Goal: Task Accomplishment & Management: Manage account settings

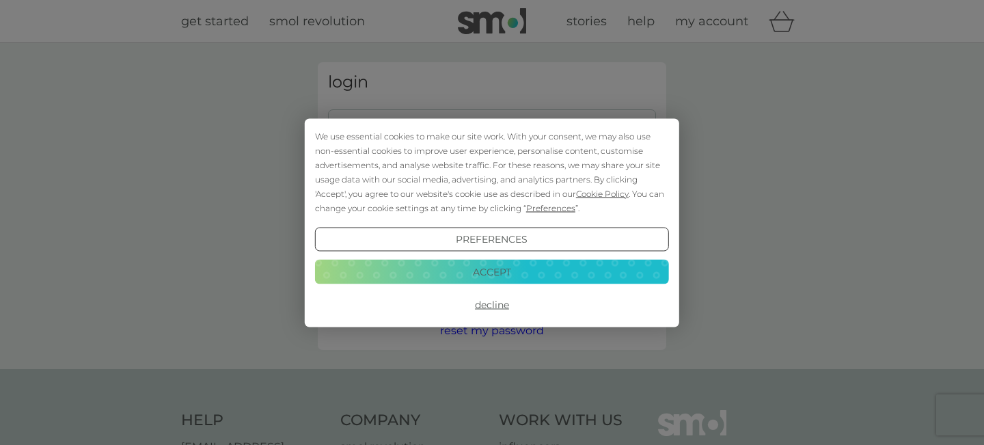
click at [504, 273] on button "Accept" at bounding box center [492, 272] width 354 height 25
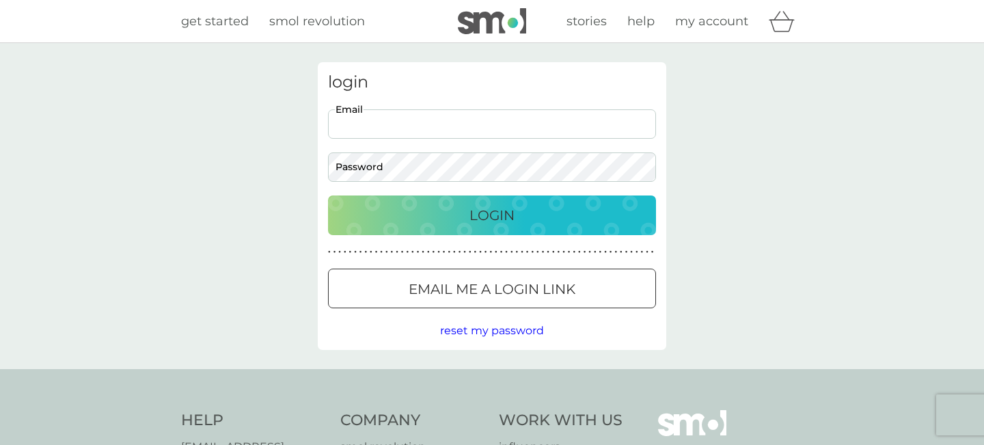
click at [431, 123] on input "Email" at bounding box center [492, 123] width 328 height 29
type input "[EMAIL_ADDRESS][DOMAIN_NAME]"
click at [328, 196] on button "Login" at bounding box center [492, 216] width 328 height 40
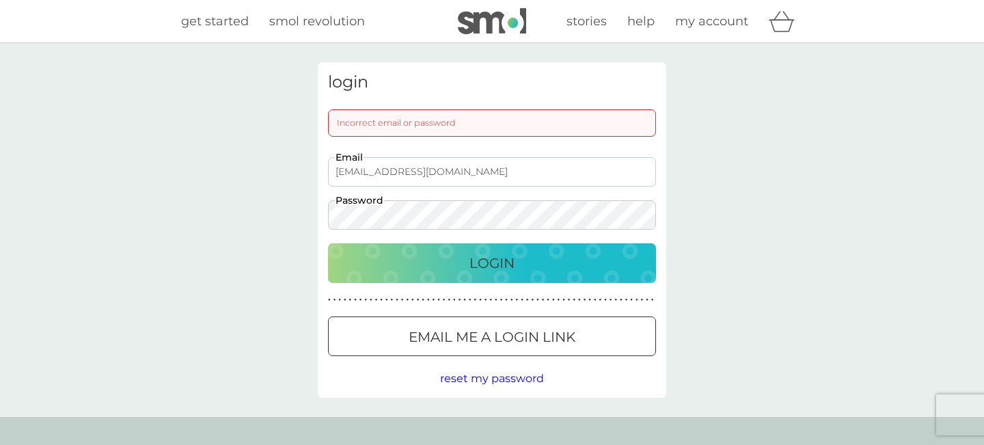
click at [328, 243] on button "Login" at bounding box center [492, 263] width 328 height 40
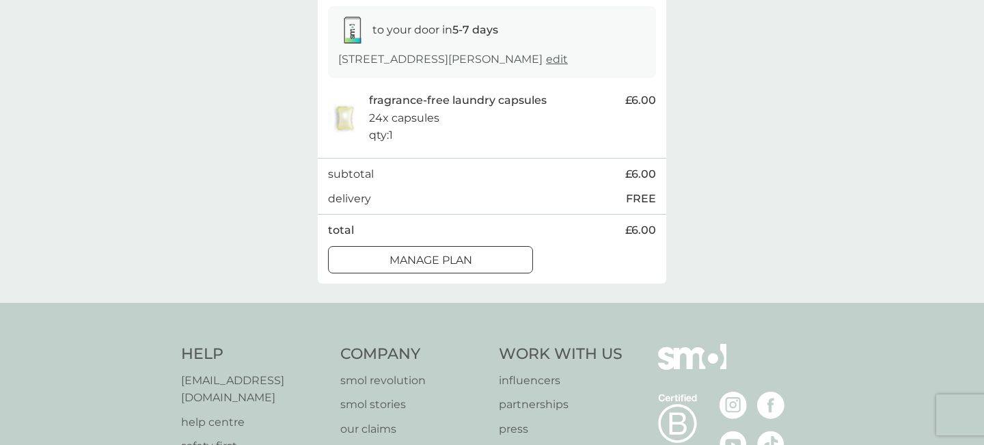
scroll to position [232, 0]
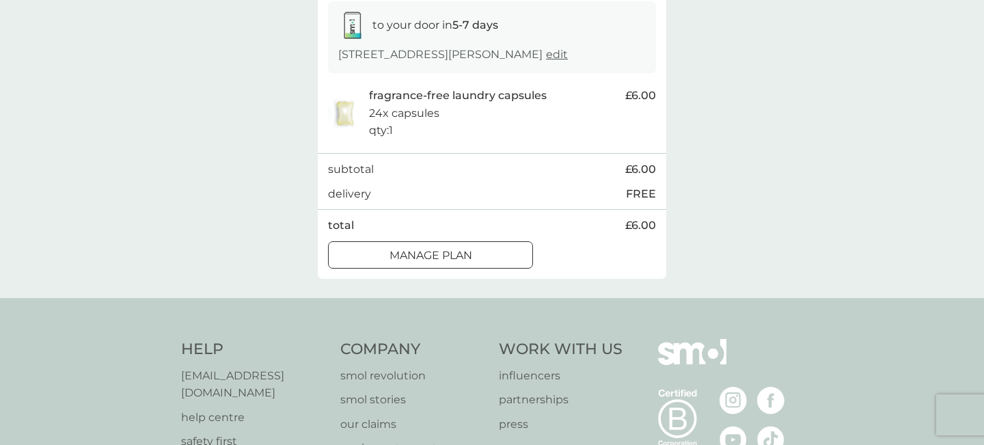
click at [466, 265] on p "Manage plan" at bounding box center [431, 256] width 83 height 18
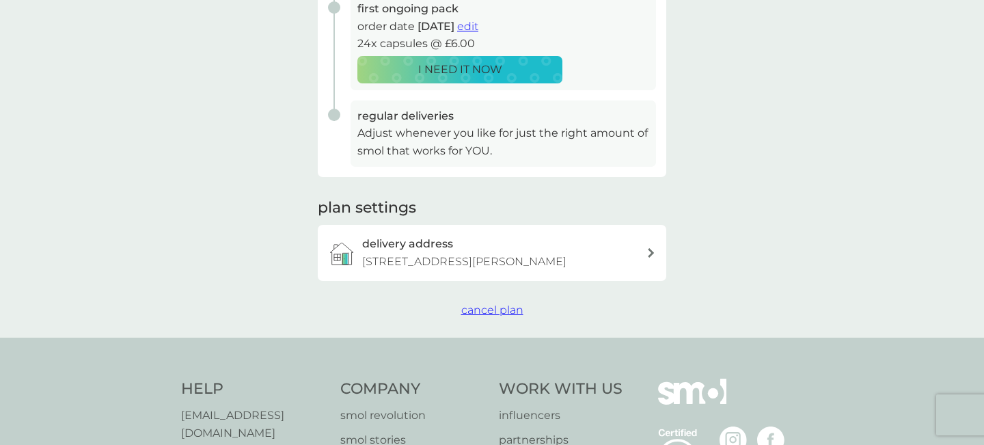
scroll to position [304, 0]
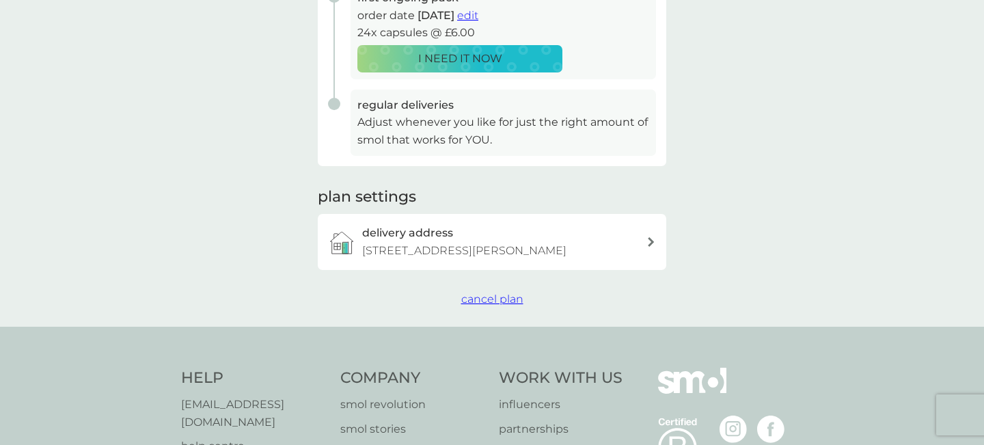
click at [504, 306] on span "cancel plan" at bounding box center [492, 299] width 62 height 13
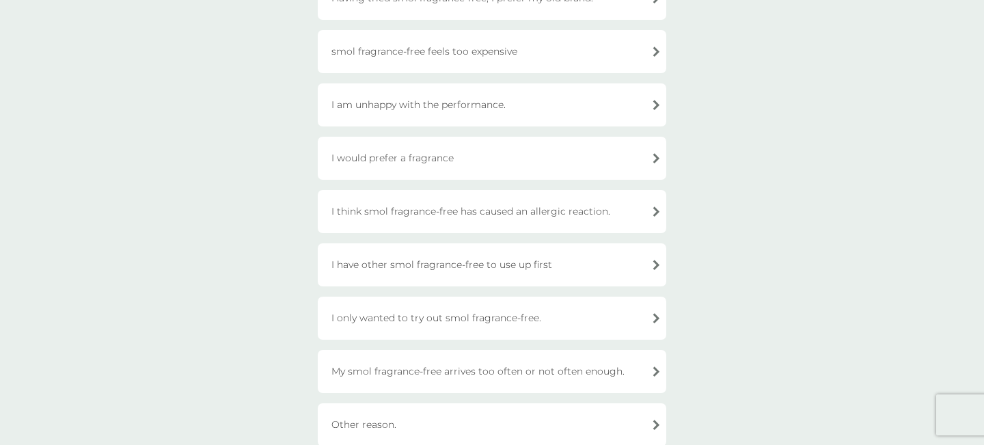
scroll to position [252, 0]
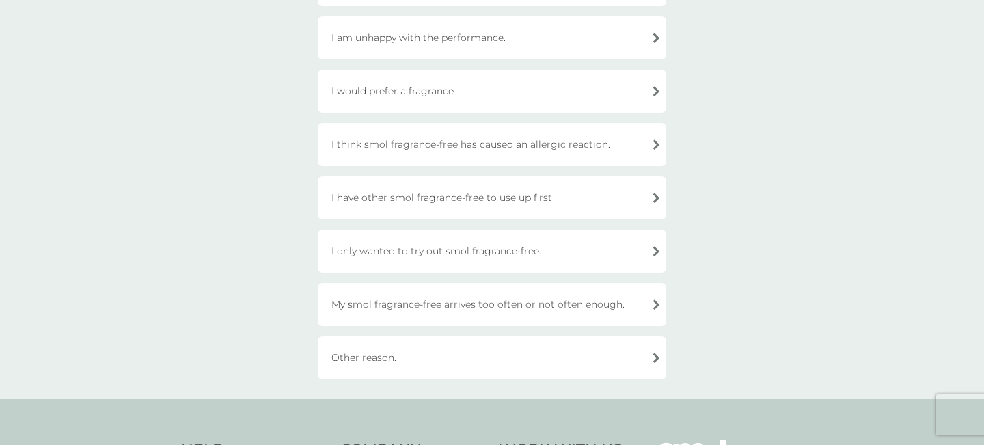
click at [516, 260] on div "I only wanted to try out smol fragrance-free." at bounding box center [492, 251] width 349 height 43
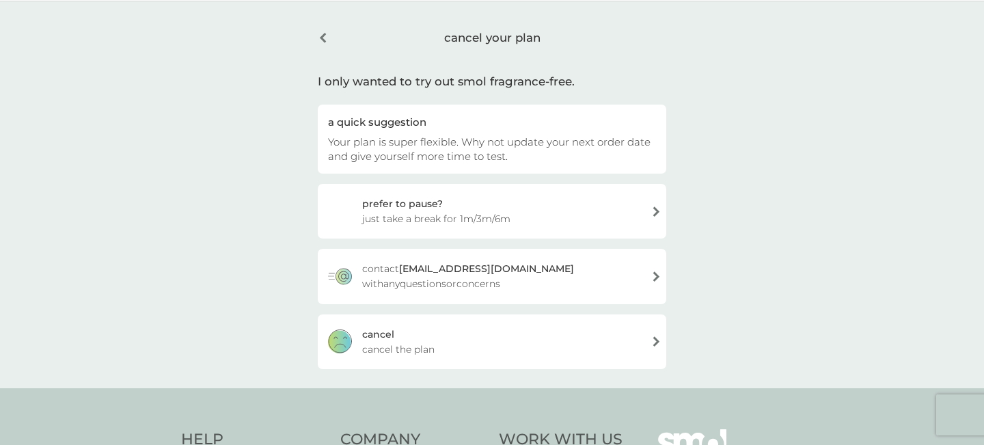
scroll to position [41, 0]
click at [458, 336] on div "cancel cancel the plan" at bounding box center [492, 342] width 349 height 55
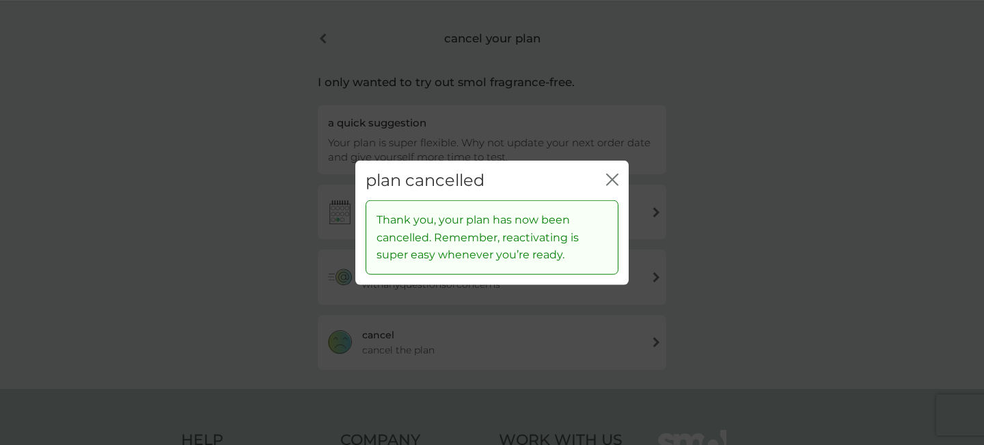
click at [610, 180] on icon "close" at bounding box center [609, 179] width 5 height 11
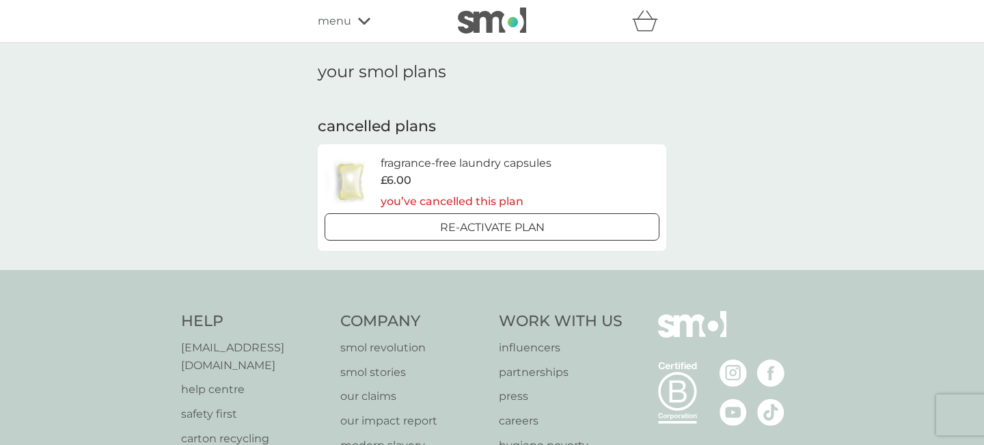
click at [655, 21] on icon "basket" at bounding box center [645, 20] width 26 height 21
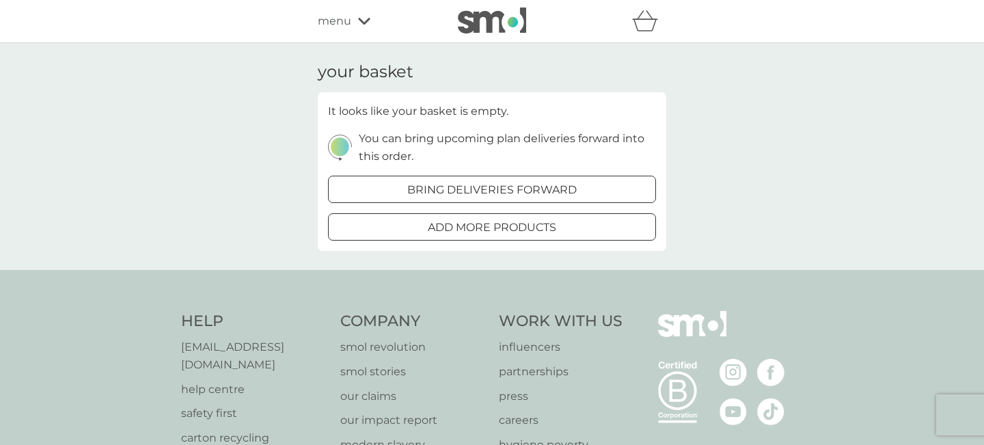
click at [758, 150] on div "your basket It looks like your basket is empty. You can bring upcoming plan del…" at bounding box center [492, 156] width 984 height 227
click at [771, 122] on div "your basket It looks like your basket is empty. You can bring upcoming plan del…" at bounding box center [492, 156] width 984 height 227
click at [341, 20] on span "menu" at bounding box center [334, 21] width 33 height 18
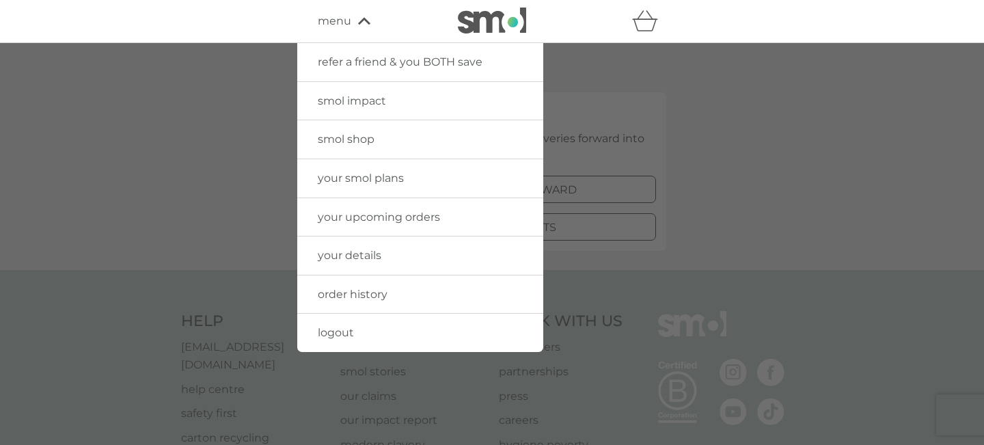
click at [350, 300] on span "order history" at bounding box center [353, 294] width 70 height 13
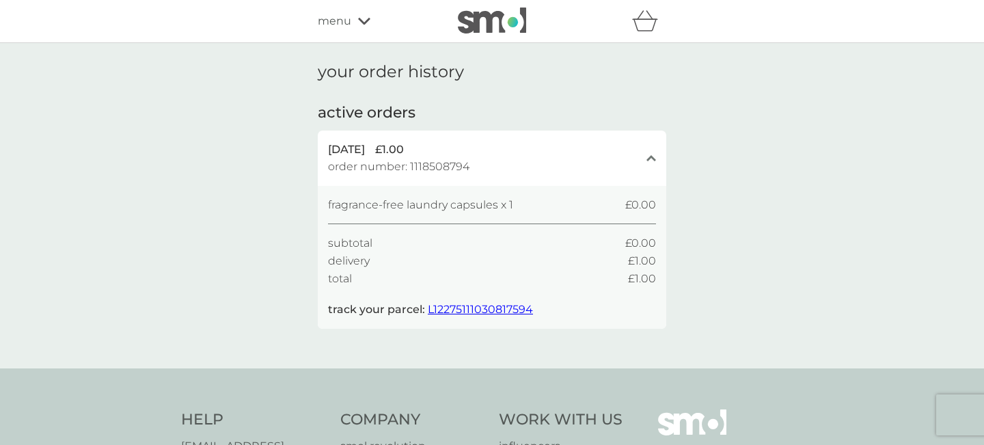
click at [356, 22] on div "menu" at bounding box center [376, 21] width 116 height 18
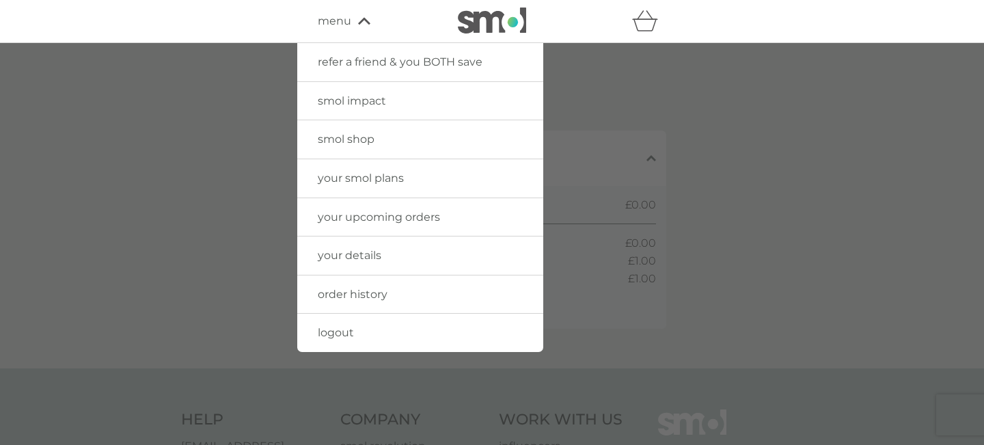
click at [357, 222] on span "your upcoming orders" at bounding box center [379, 217] width 122 height 13
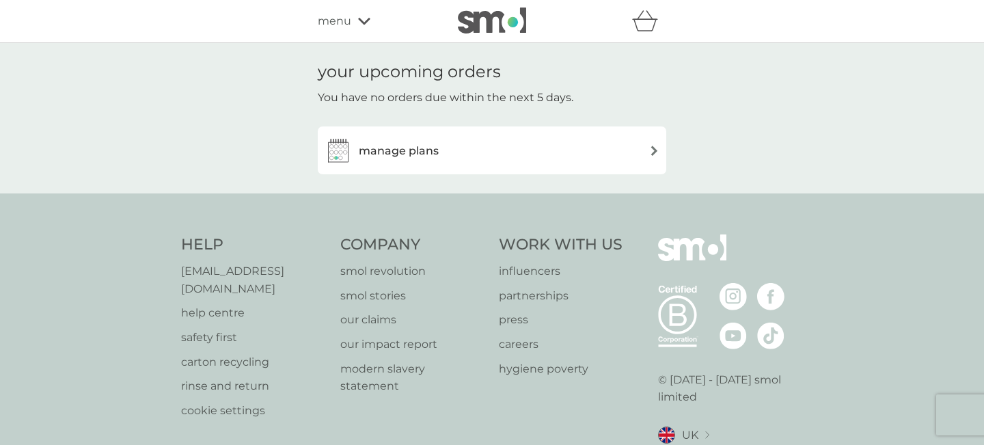
click at [348, 23] on span "menu" at bounding box center [334, 21] width 33 height 18
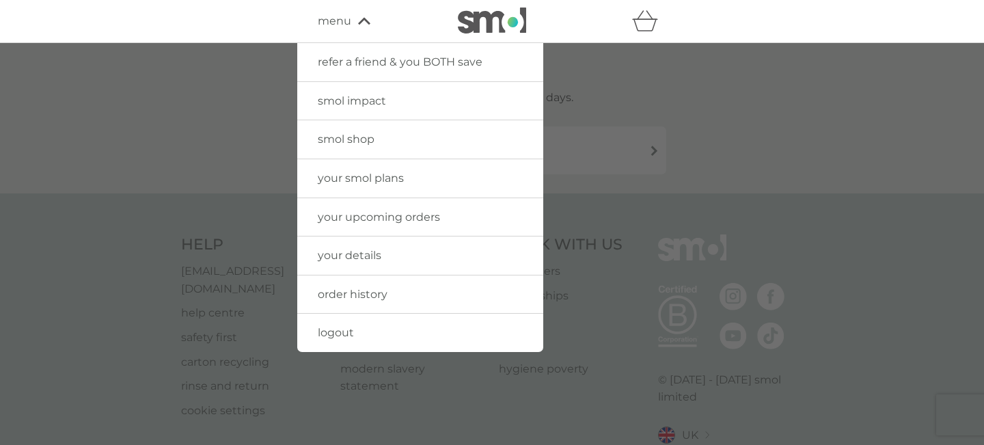
click at [379, 180] on span "your smol plans" at bounding box center [361, 178] width 86 height 13
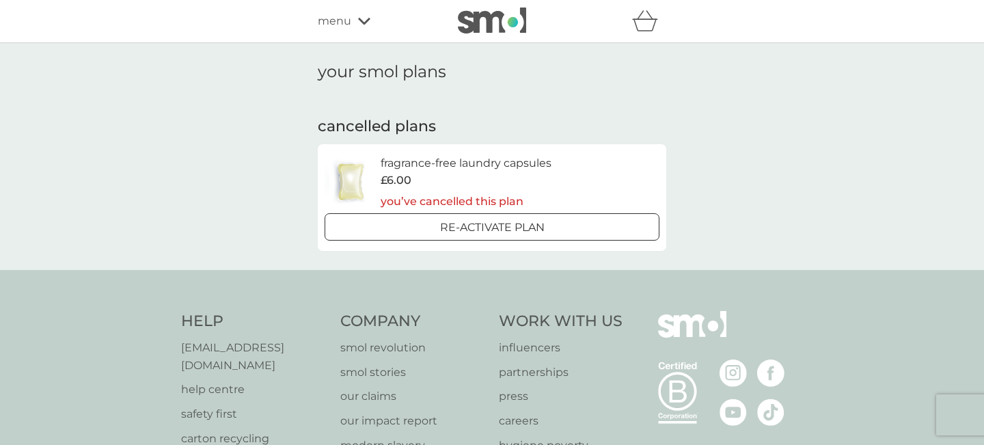
click at [340, 23] on span "menu" at bounding box center [334, 21] width 33 height 18
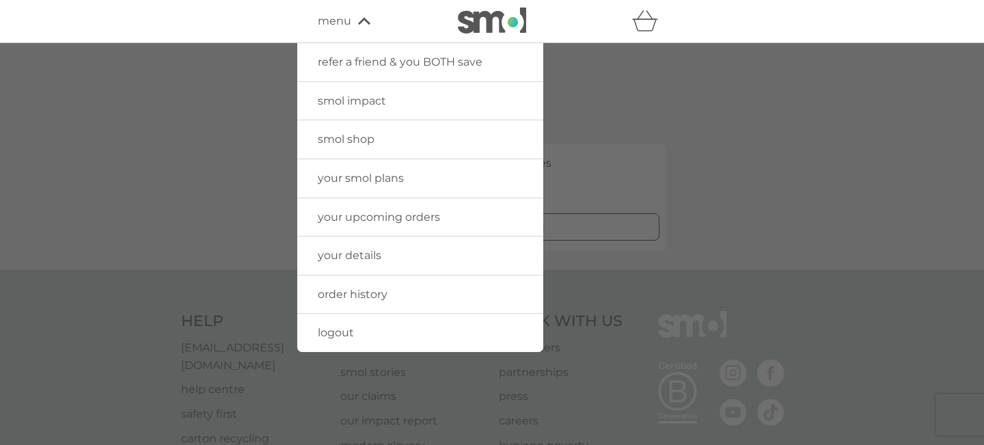
click at [364, 340] on link "logout" at bounding box center [420, 333] width 246 height 38
